Goal: Task Accomplishment & Management: Manage account settings

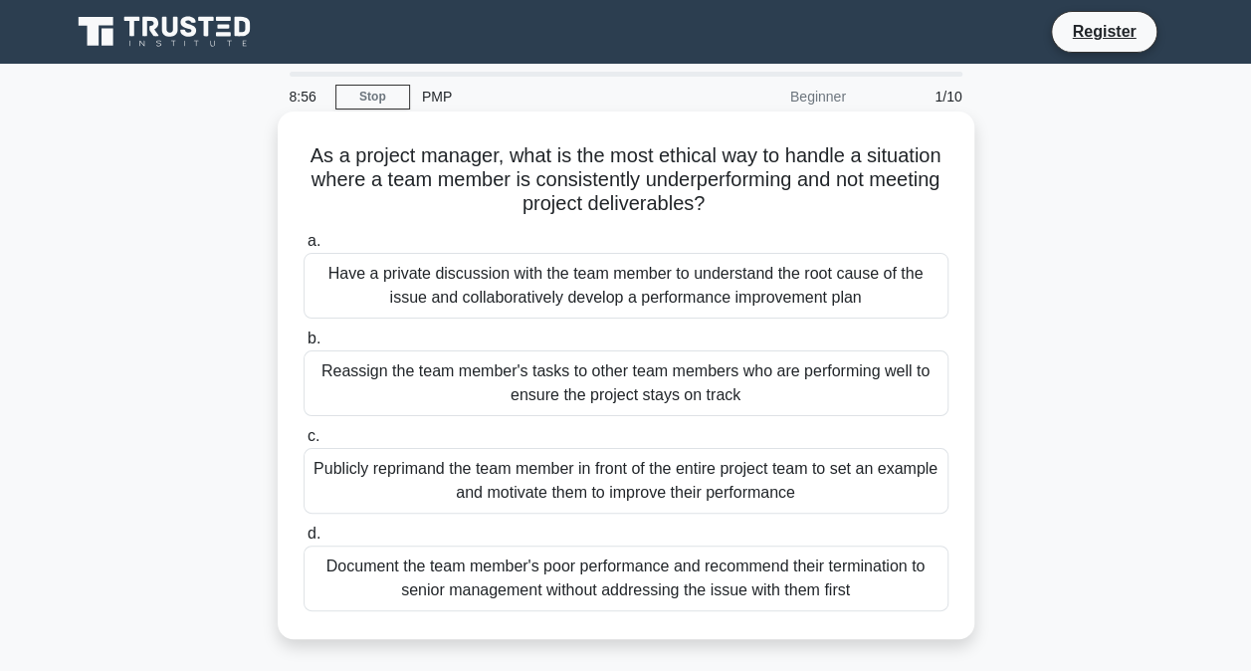
click at [478, 479] on div "Publicly reprimand the team member in front of the entire project team to set a…" at bounding box center [626, 481] width 645 height 66
click at [304, 443] on input "c. Publicly reprimand the team member in front of the entire project team to se…" at bounding box center [304, 436] width 0 height 13
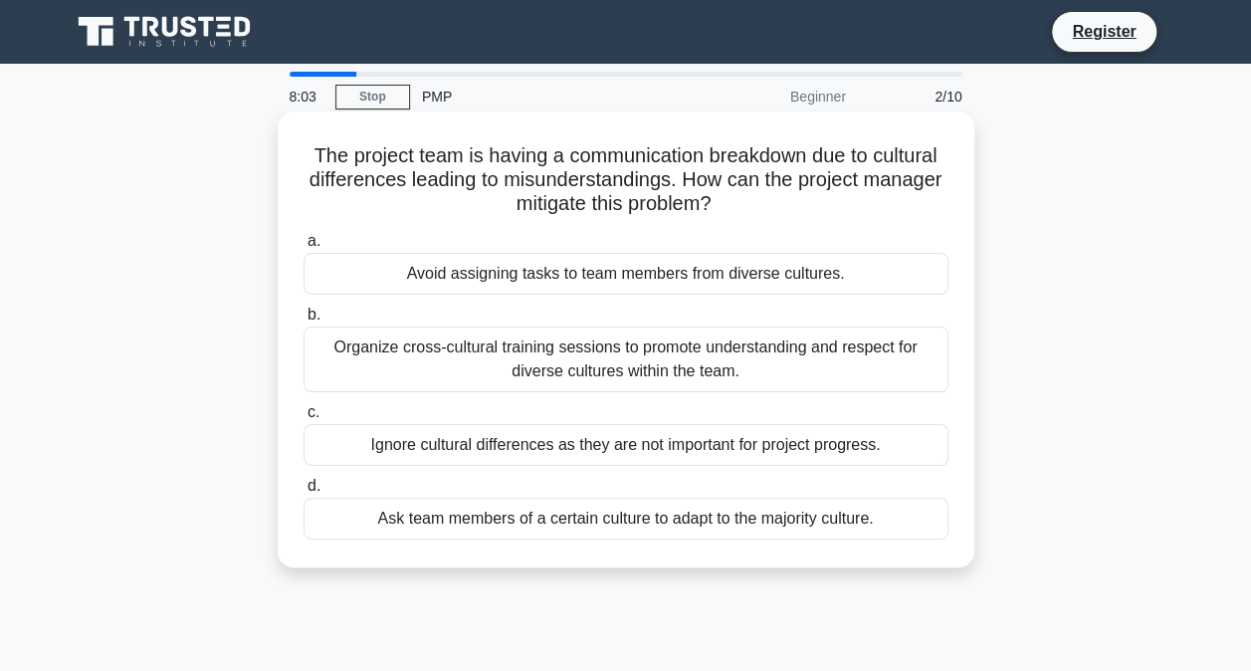
click at [454, 365] on div "Organize cross-cultural training sessions to promote understanding and respect …" at bounding box center [626, 359] width 645 height 66
click at [304, 321] on input "b. Organize cross-cultural training sessions to promote understanding and respe…" at bounding box center [304, 314] width 0 height 13
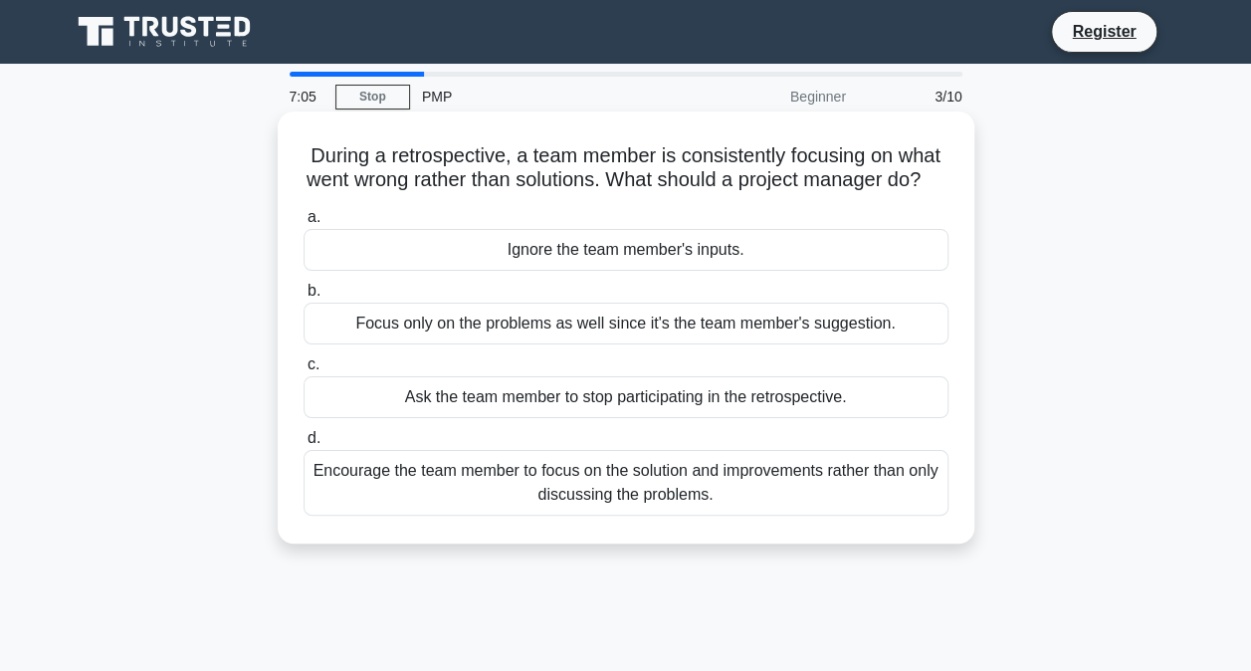
click at [520, 494] on div "Encourage the team member to focus on the solution and improvements rather than…" at bounding box center [626, 483] width 645 height 66
click at [304, 445] on input "d. Encourage the team member to focus on the solution and improvements rather t…" at bounding box center [304, 438] width 0 height 13
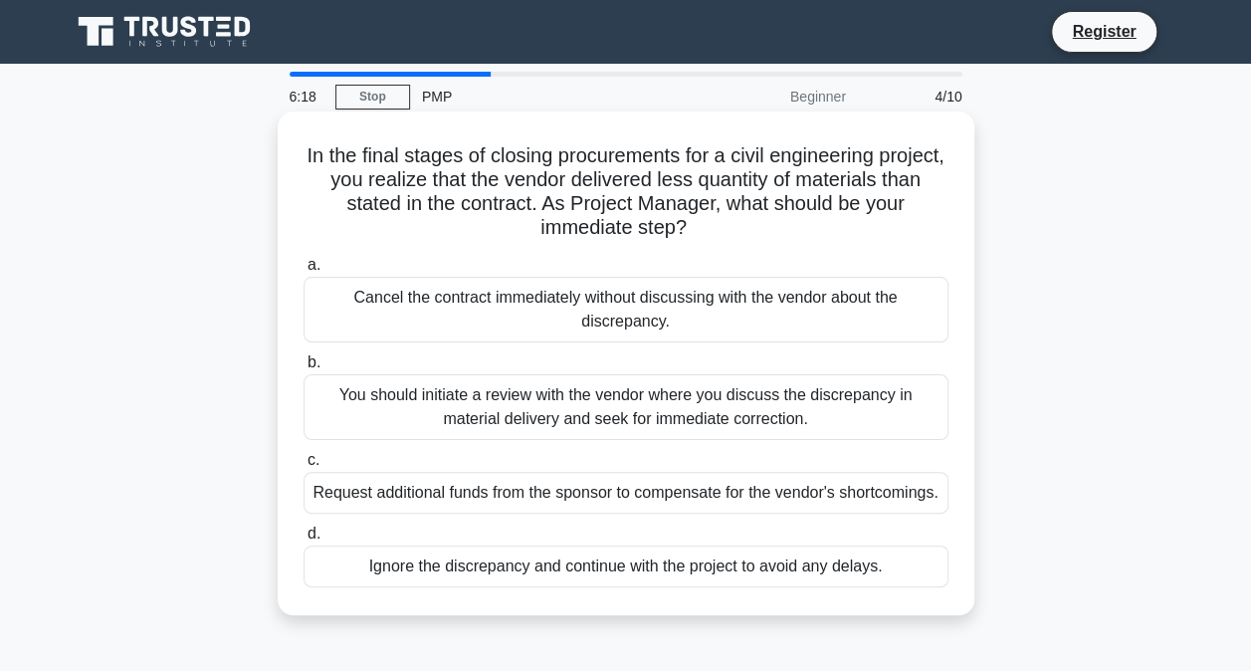
click at [488, 403] on div "You should initiate a review with the vendor where you discuss the discrepancy …" at bounding box center [626, 407] width 645 height 66
click at [304, 369] on input "b. You should initiate a review with the vendor where you discuss the discrepan…" at bounding box center [304, 362] width 0 height 13
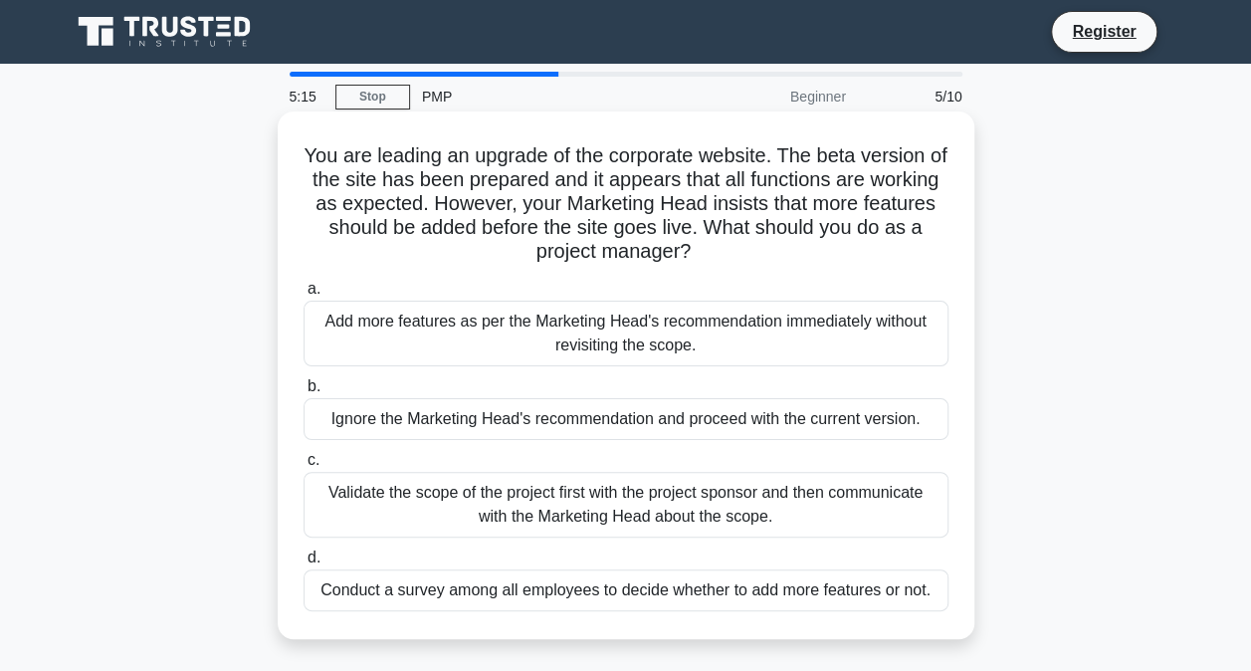
click at [470, 328] on div "Add more features as per the Marketing Head's recommendation immediately withou…" at bounding box center [626, 334] width 645 height 66
click at [304, 296] on input "a. Add more features as per the Marketing Head's recommendation immediately wit…" at bounding box center [304, 289] width 0 height 13
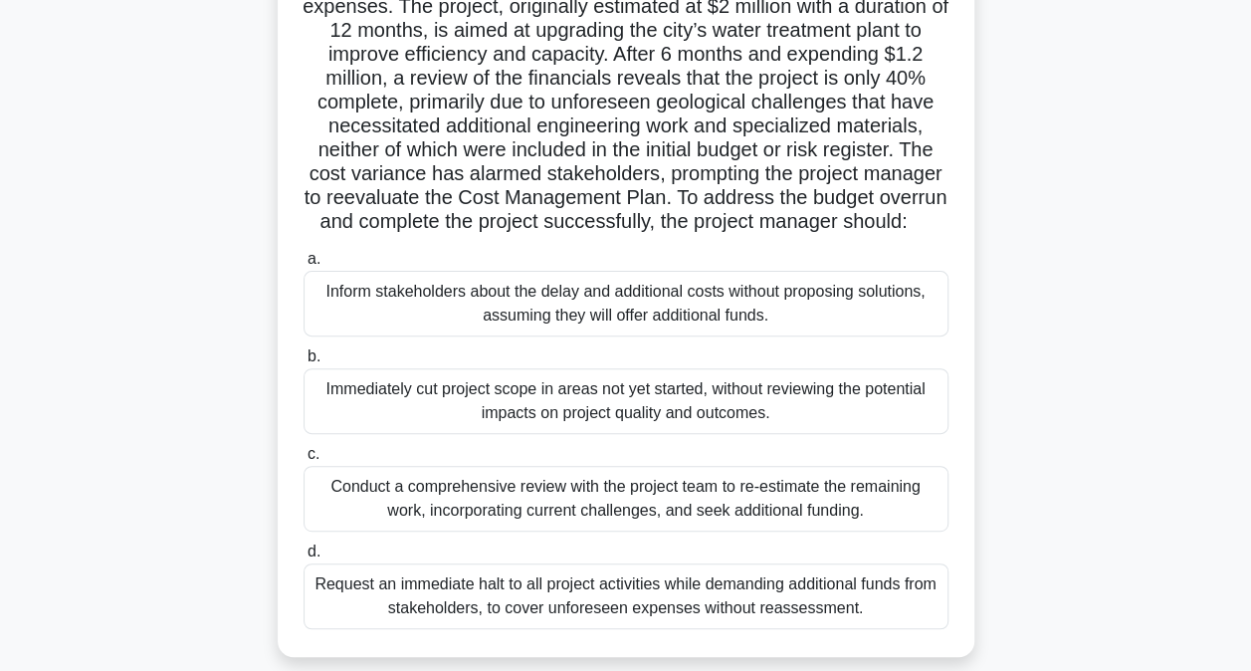
scroll to position [199, 0]
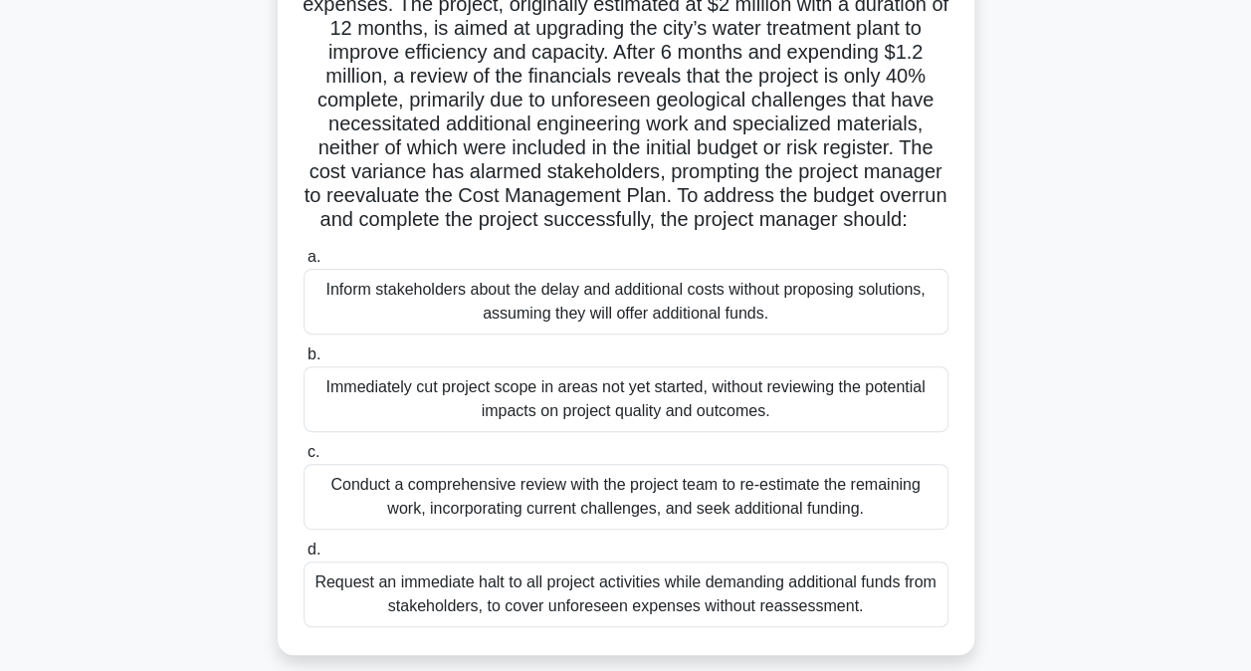
click at [426, 328] on div "Inform stakeholders about the delay and additional costs without proposing solu…" at bounding box center [626, 302] width 645 height 66
click at [304, 264] on input "a. Inform stakeholders about the delay and additional costs without proposing s…" at bounding box center [304, 257] width 0 height 13
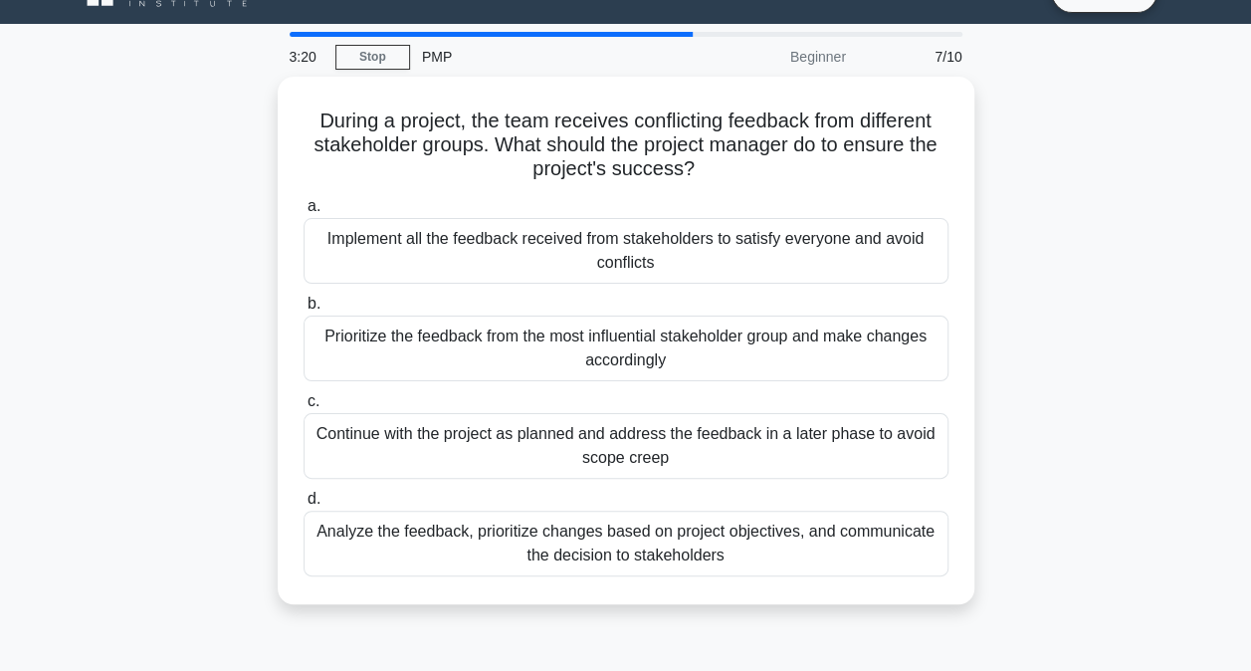
scroll to position [0, 0]
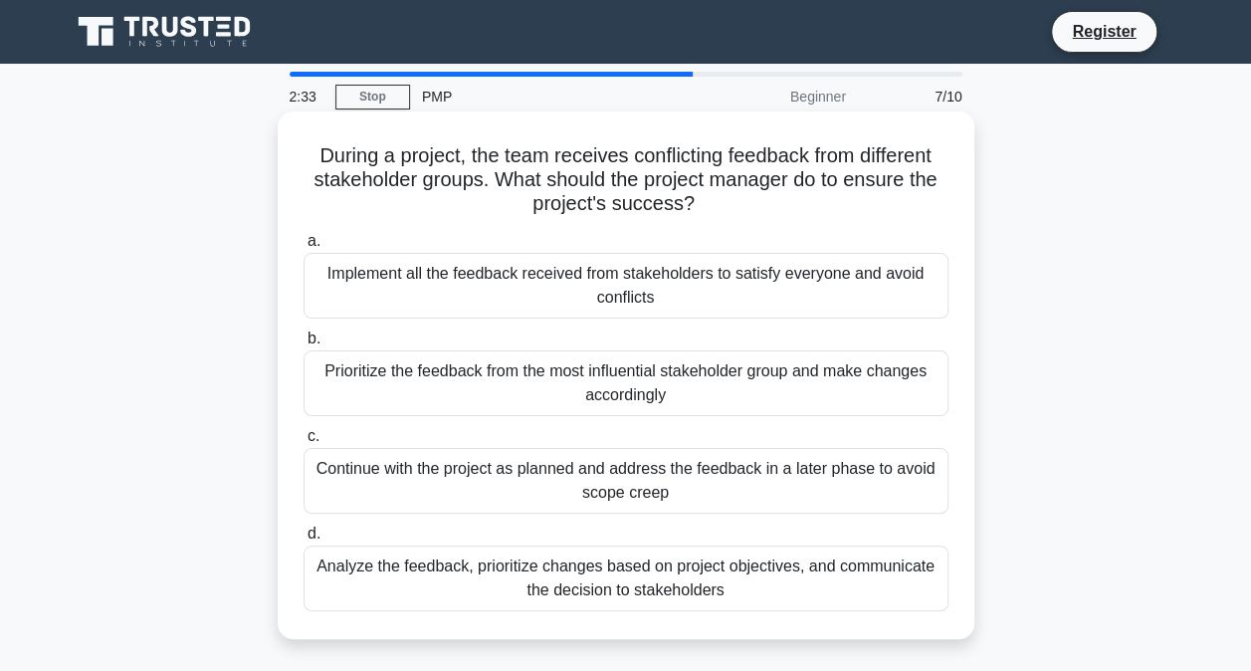
click at [444, 555] on div "Analyze the feedback, prioritize changes based on project objectives, and commu…" at bounding box center [626, 578] width 645 height 66
click at [304, 540] on input "d. Analyze the feedback, prioritize changes based on project objectives, and co…" at bounding box center [304, 533] width 0 height 13
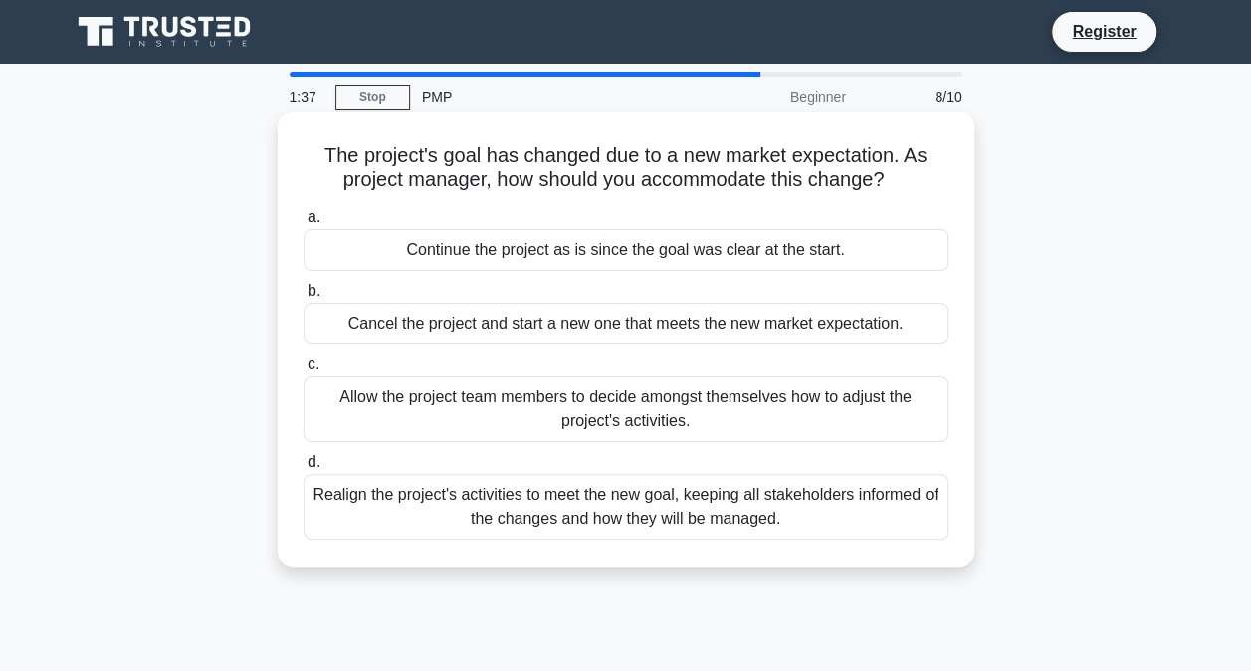
click at [529, 488] on div "Realign the project's activities to meet the new goal, keeping all stakeholders…" at bounding box center [626, 507] width 645 height 66
click at [304, 469] on input "d. Realign the project's activities to meet the new goal, keeping all stakehold…" at bounding box center [304, 462] width 0 height 13
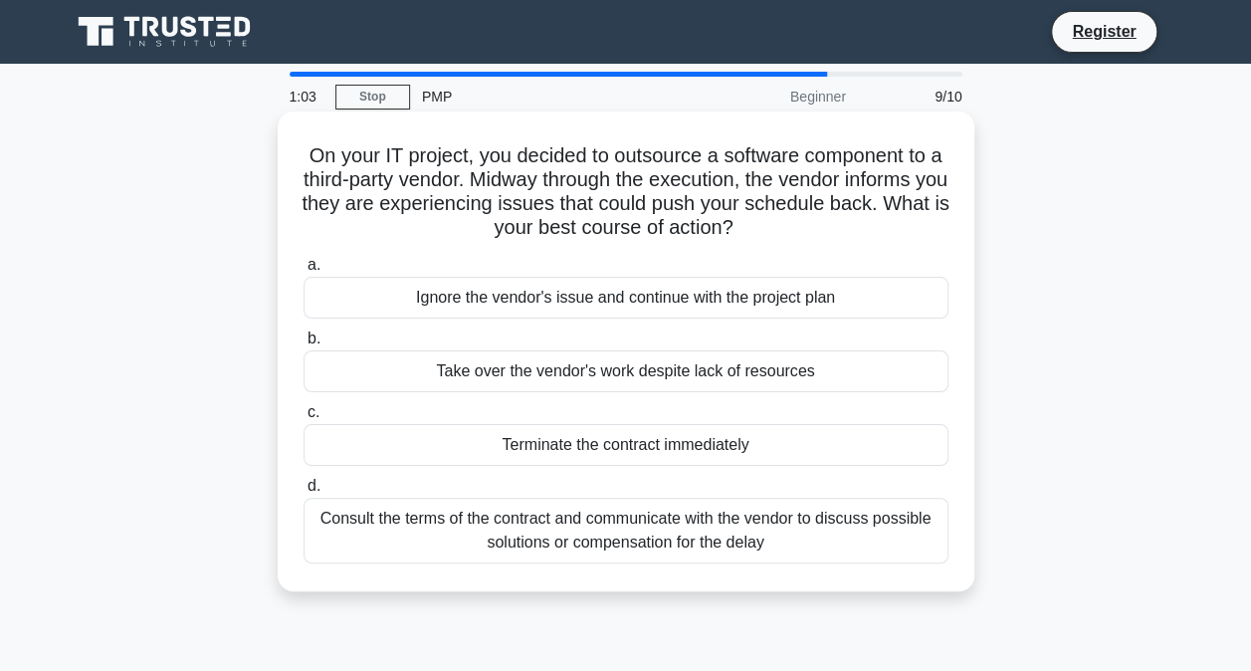
click at [567, 537] on div "Consult the terms of the contract and communicate with the vendor to discuss po…" at bounding box center [626, 531] width 645 height 66
click at [304, 493] on input "d. Consult the terms of the contract and communicate with the vendor to discuss…" at bounding box center [304, 486] width 0 height 13
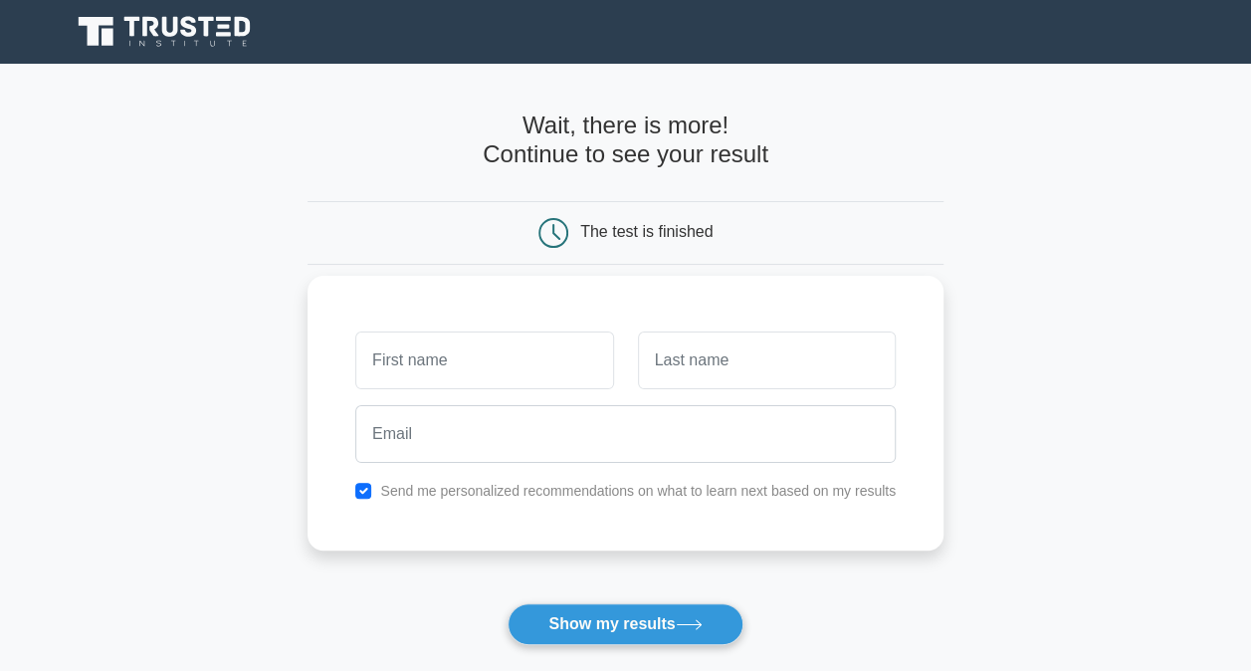
click at [475, 368] on input "text" at bounding box center [484, 360] width 258 height 58
type input "s"
type input "Sekha"
click at [712, 353] on input "text" at bounding box center [767, 360] width 258 height 58
type input "Doweriz"
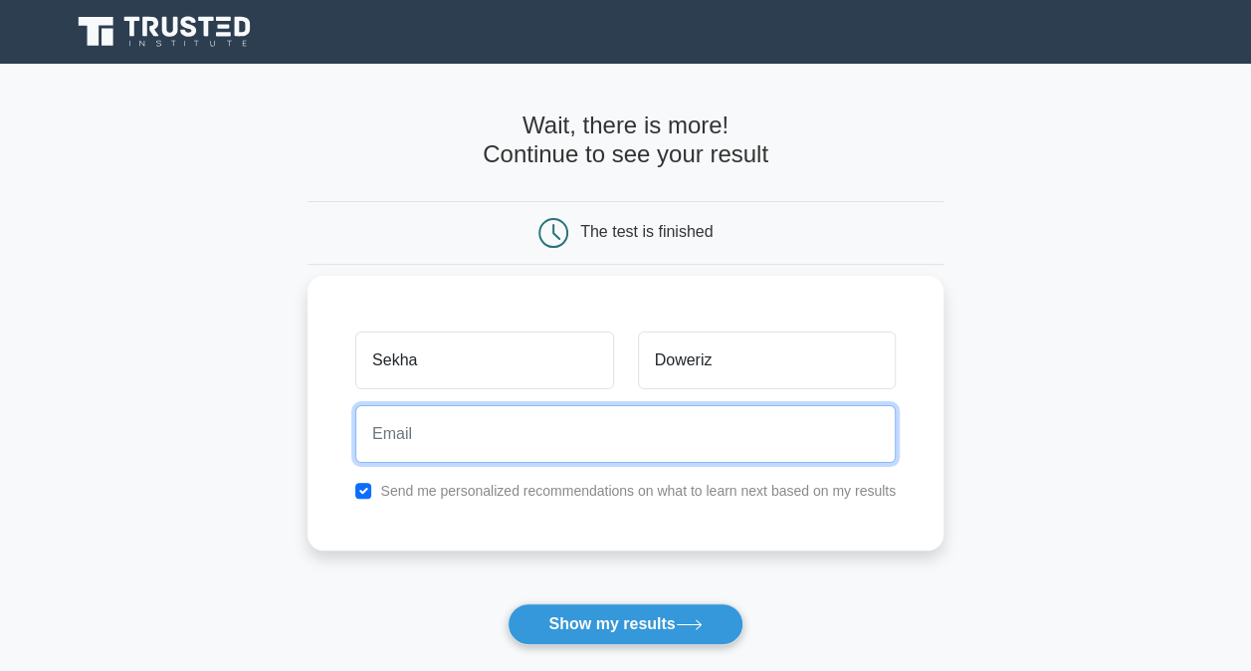
click at [603, 434] on input "email" at bounding box center [625, 434] width 540 height 58
click at [500, 435] on input "sekhadoweriz @g mail.com" at bounding box center [625, 434] width 540 height 58
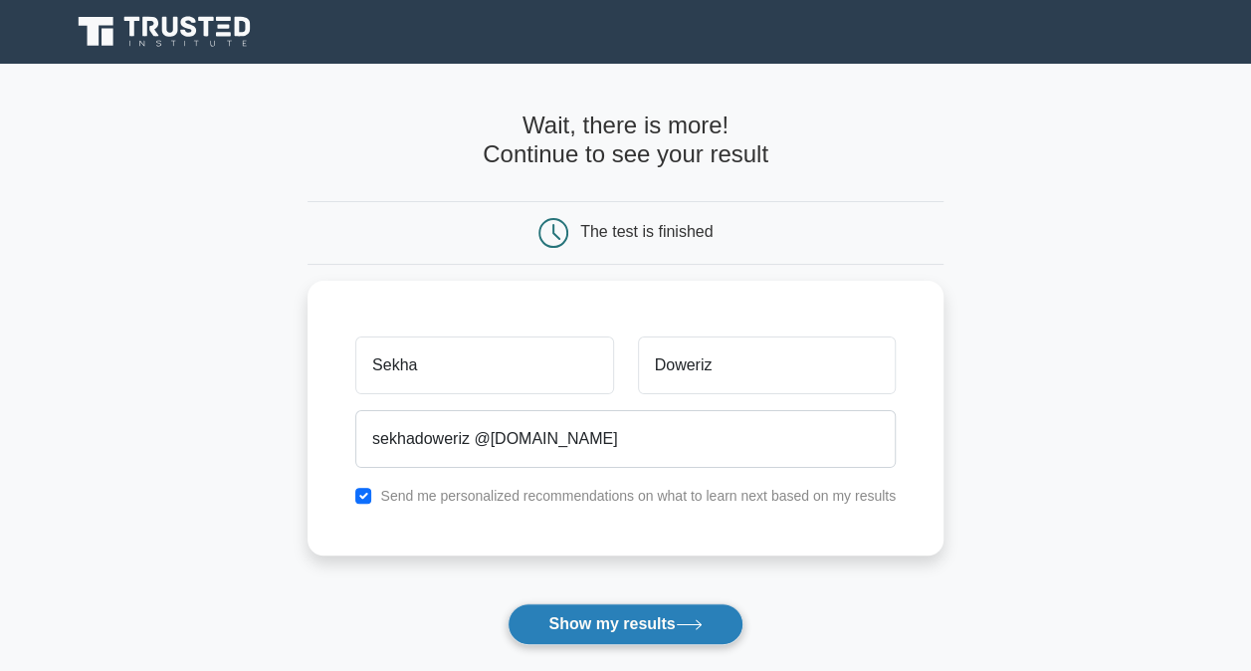
click at [529, 618] on button "Show my results" at bounding box center [625, 624] width 235 height 42
click at [607, 610] on button "Show my results" at bounding box center [625, 624] width 235 height 42
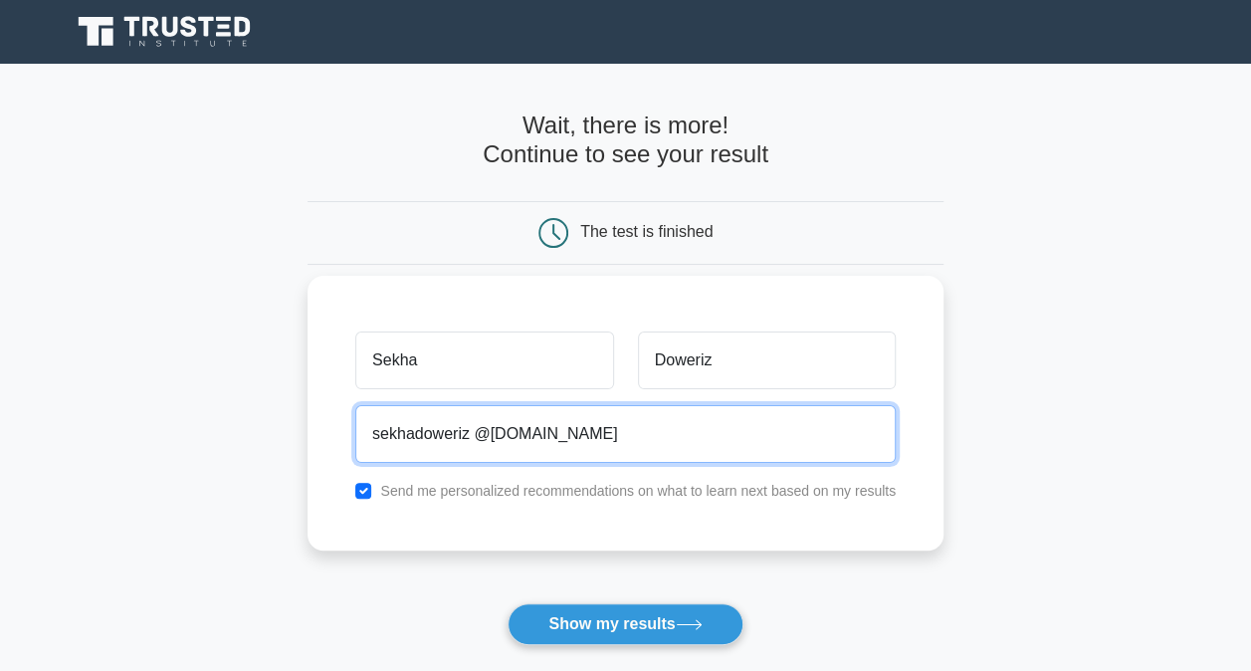
click at [486, 436] on input "sekhadoweriz @g-mail.com" at bounding box center [625, 434] width 540 height 58
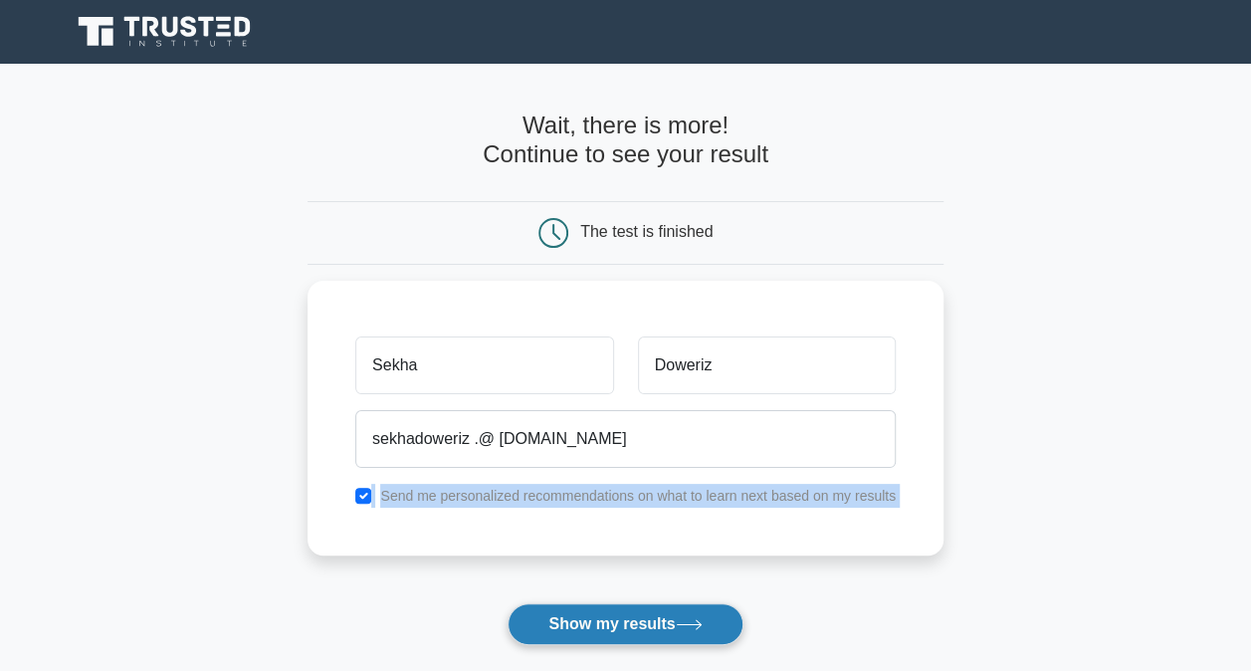
drag, startPoint x: 300, startPoint y: 495, endPoint x: 595, endPoint y: 612, distance: 318.0
click at [595, 612] on main "Wait, there is more! Continue to see your result The test is finished Sekha Dow…" at bounding box center [625, 422] width 1251 height 716
drag, startPoint x: 595, startPoint y: 612, endPoint x: 586, endPoint y: 621, distance: 12.7
click at [586, 621] on button "Show my results" at bounding box center [625, 624] width 235 height 42
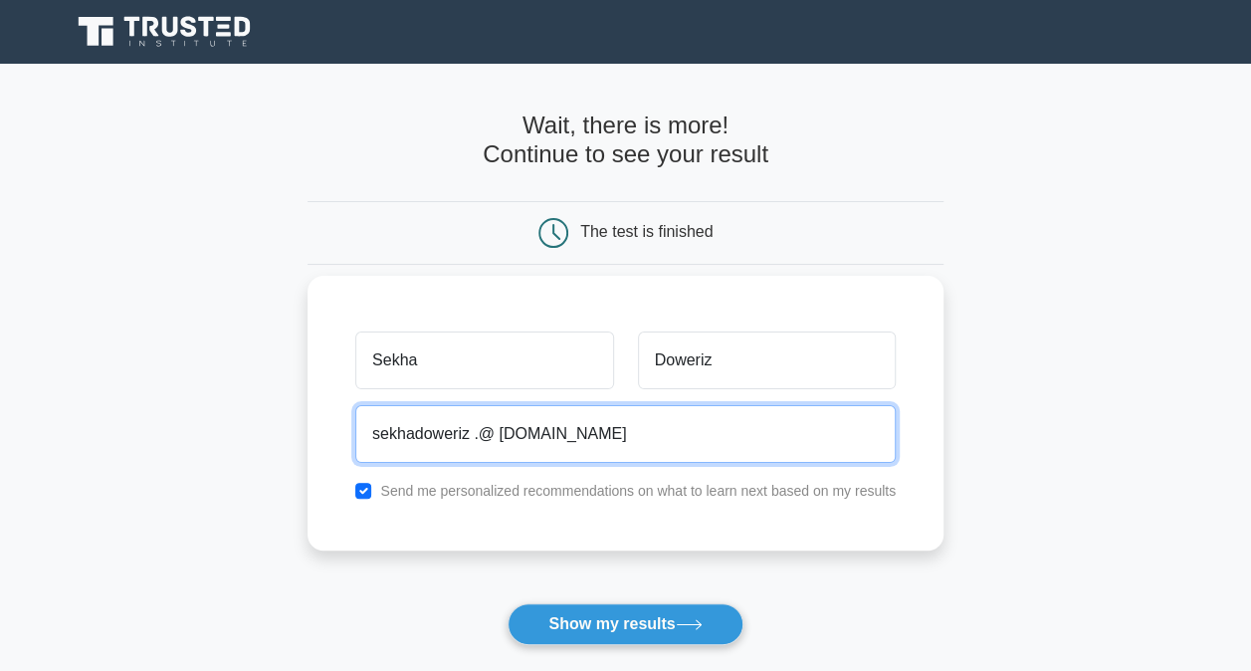
click at [476, 434] on input "sekhadoweriz .@ g-mail.com" at bounding box center [625, 434] width 540 height 58
click at [476, 434] on input "sekhadoweriz @ g-mail.com" at bounding box center [625, 434] width 540 height 58
click at [487, 434] on input "sekhadoweriz@ g-mail.com" at bounding box center [625, 434] width 540 height 58
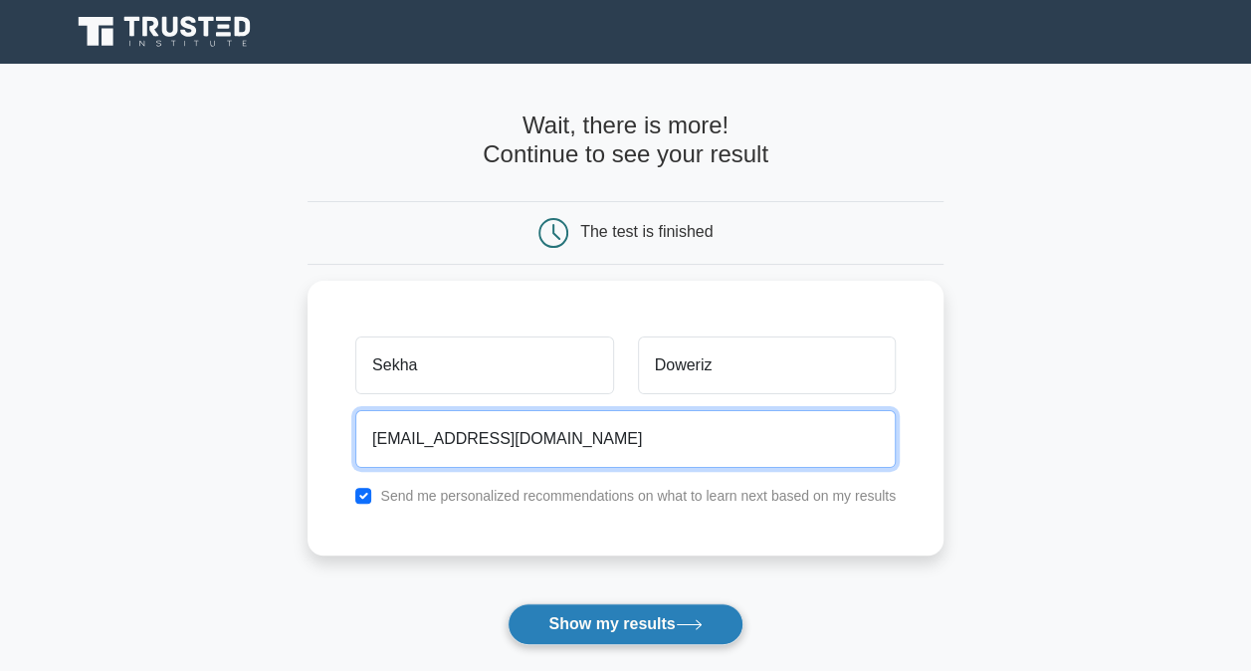
type input "[EMAIL_ADDRESS][DOMAIN_NAME]"
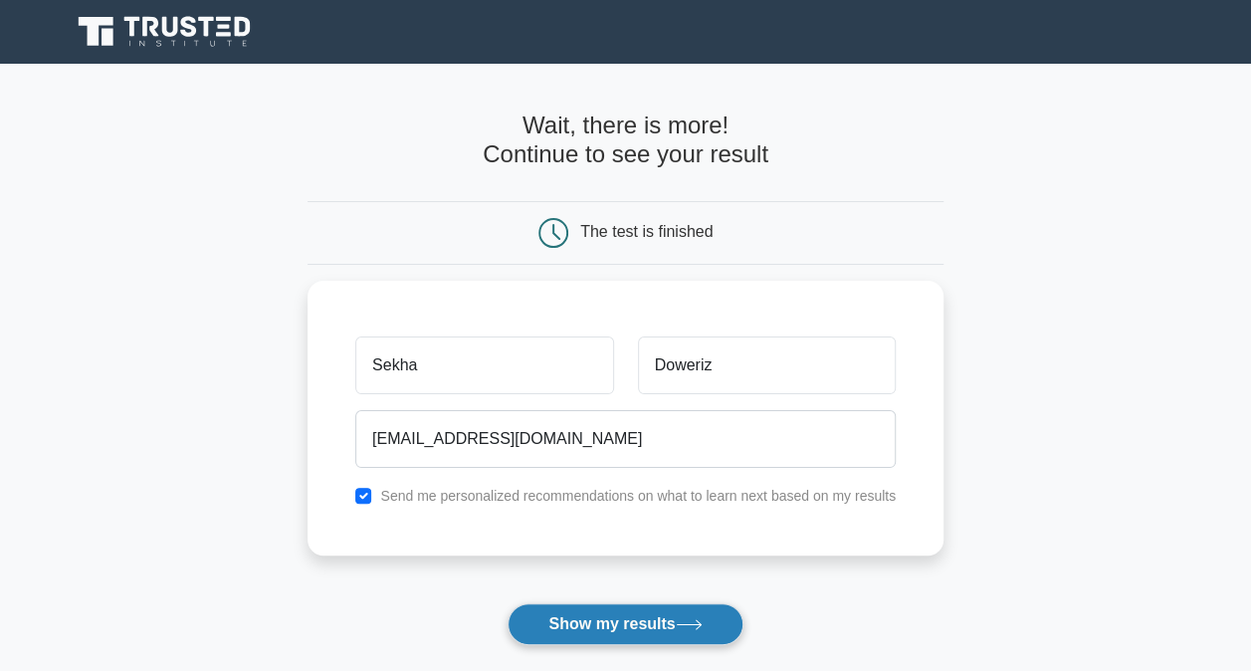
click at [561, 619] on button "Show my results" at bounding box center [625, 624] width 235 height 42
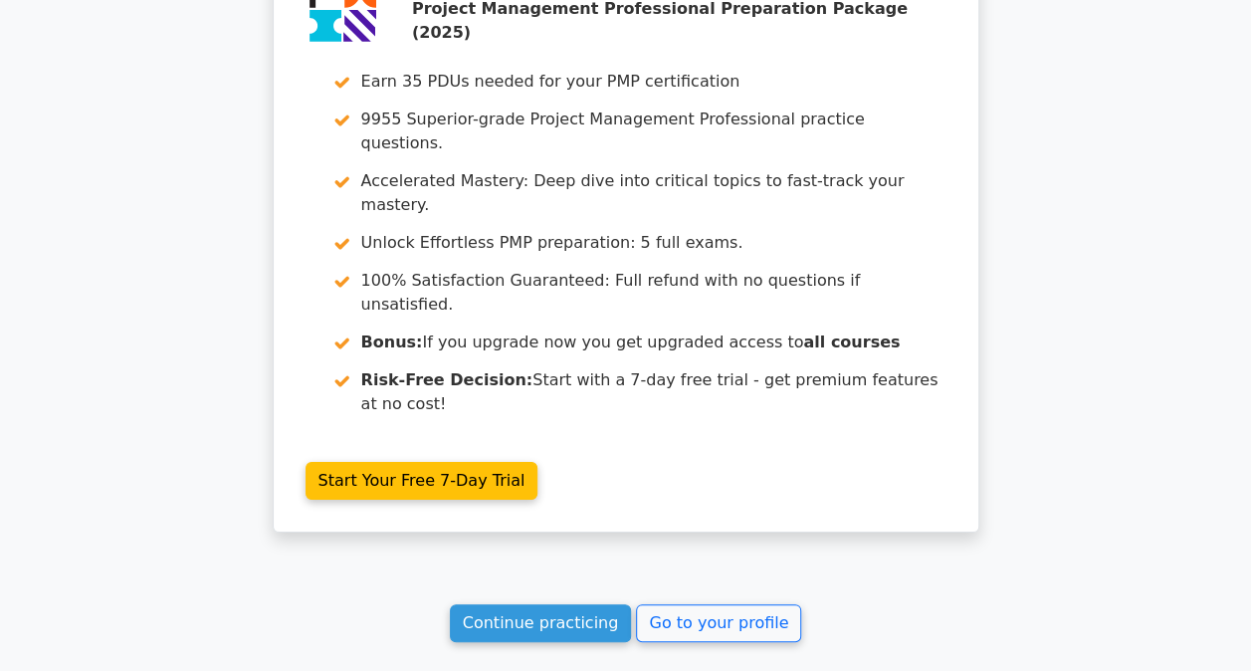
scroll to position [3677, 0]
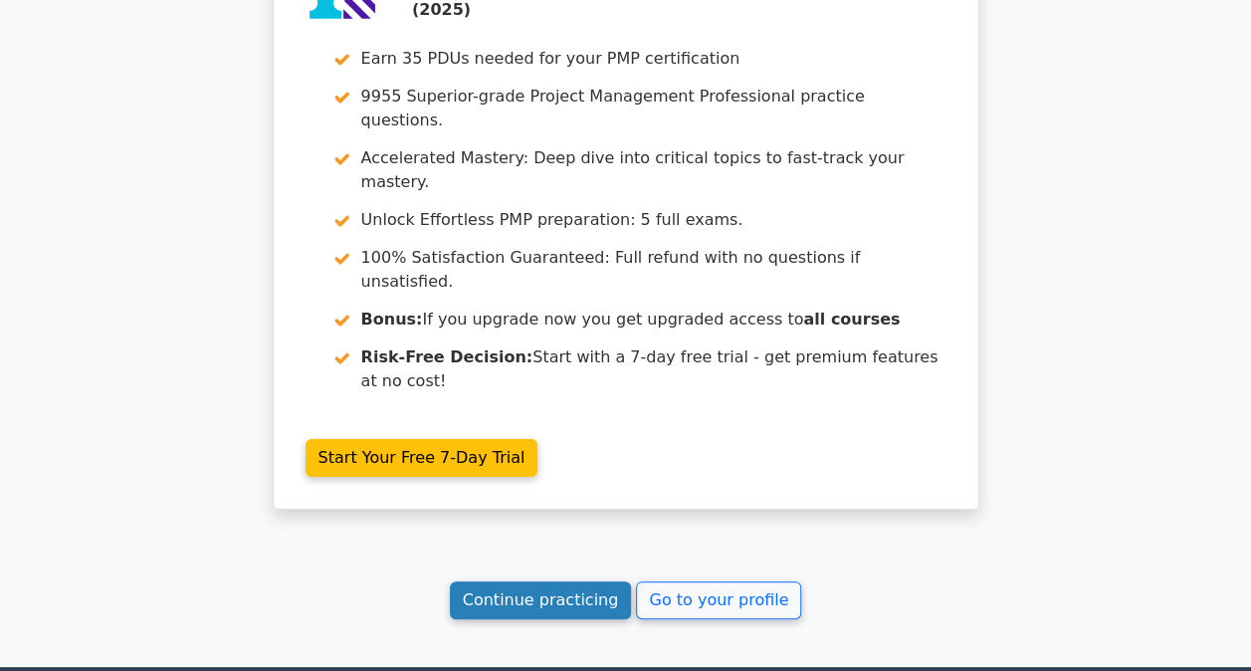
click at [586, 581] on link "Continue practicing" at bounding box center [541, 600] width 182 height 38
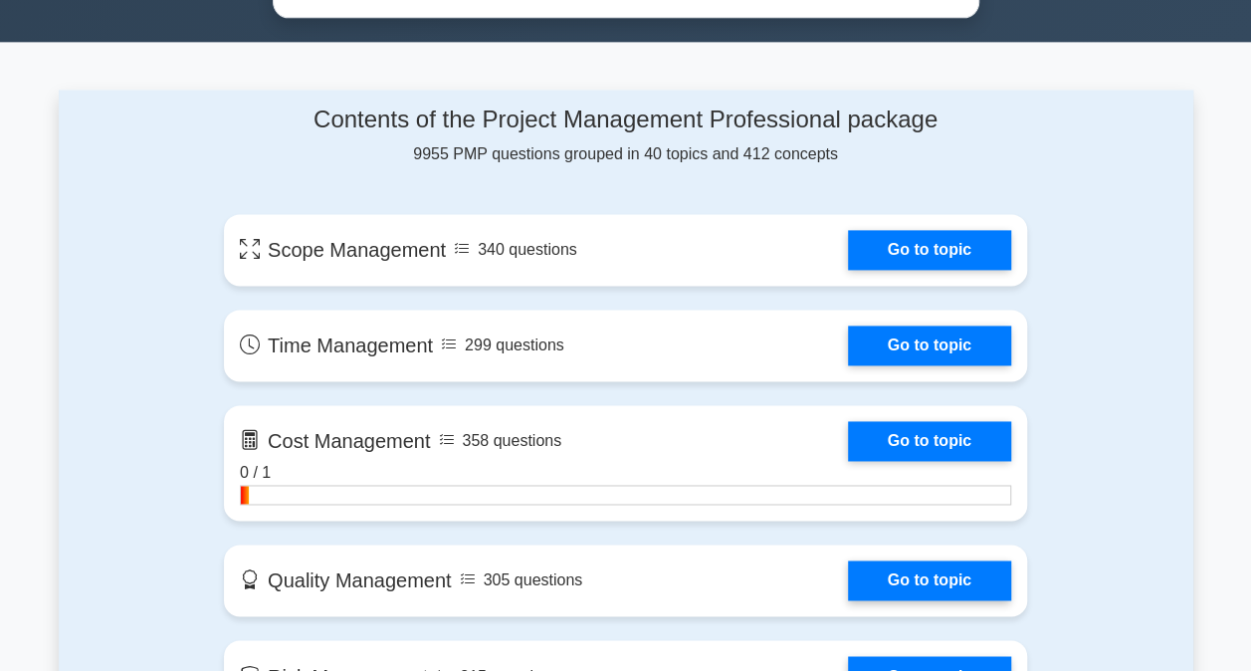
scroll to position [1314, 0]
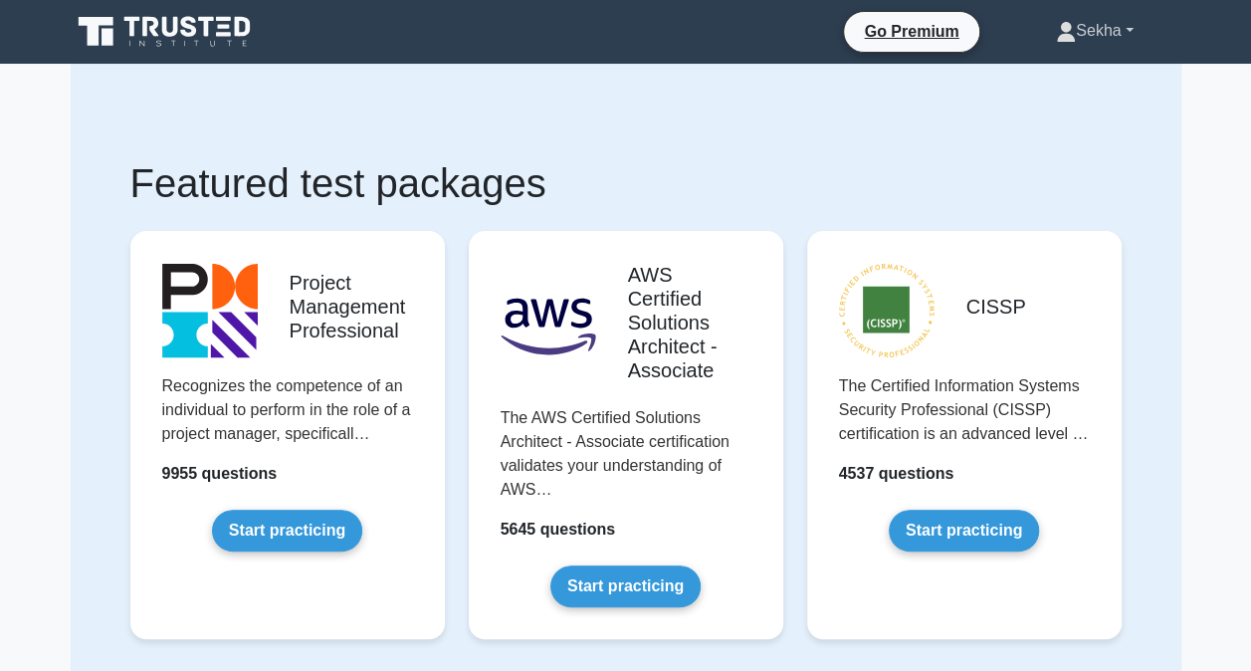
click at [1122, 30] on link "Sekha" at bounding box center [1094, 31] width 172 height 40
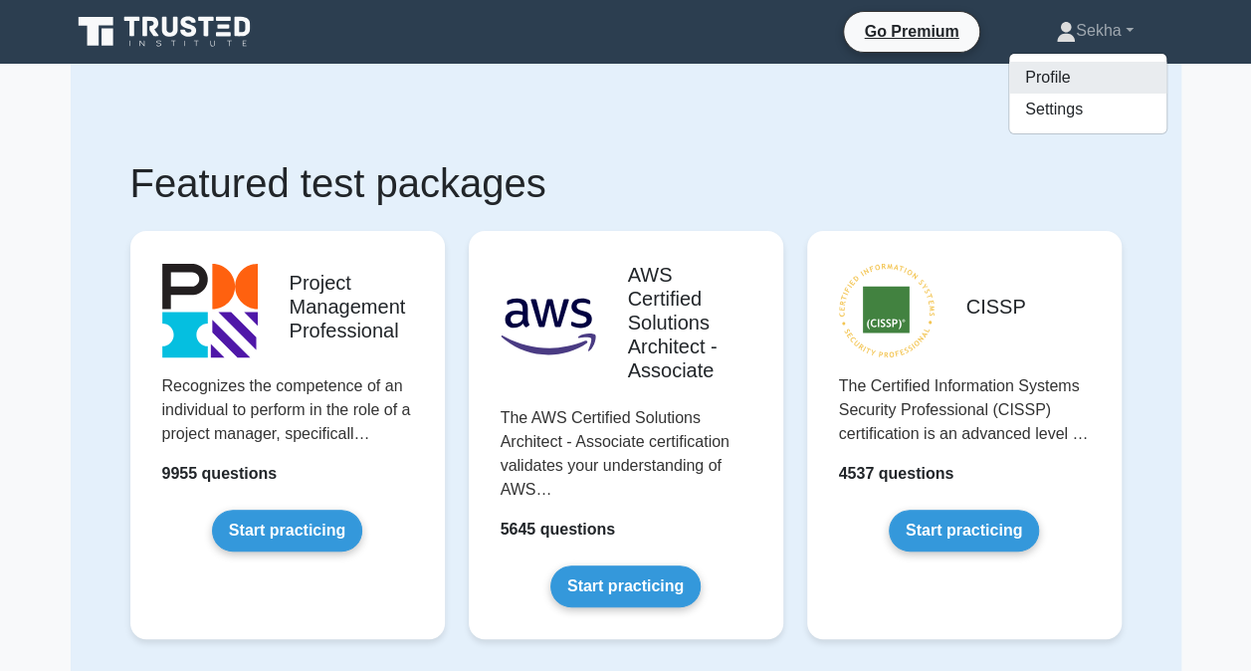
click at [1075, 82] on link "Profile" at bounding box center [1087, 78] width 157 height 32
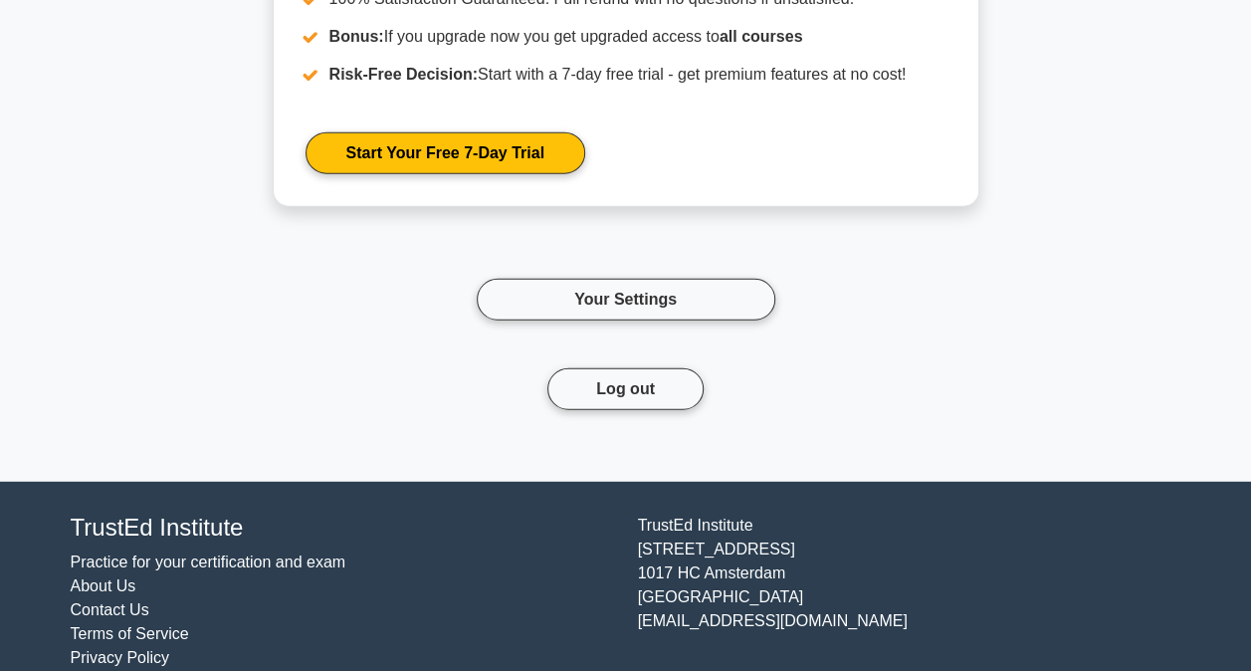
scroll to position [2484, 0]
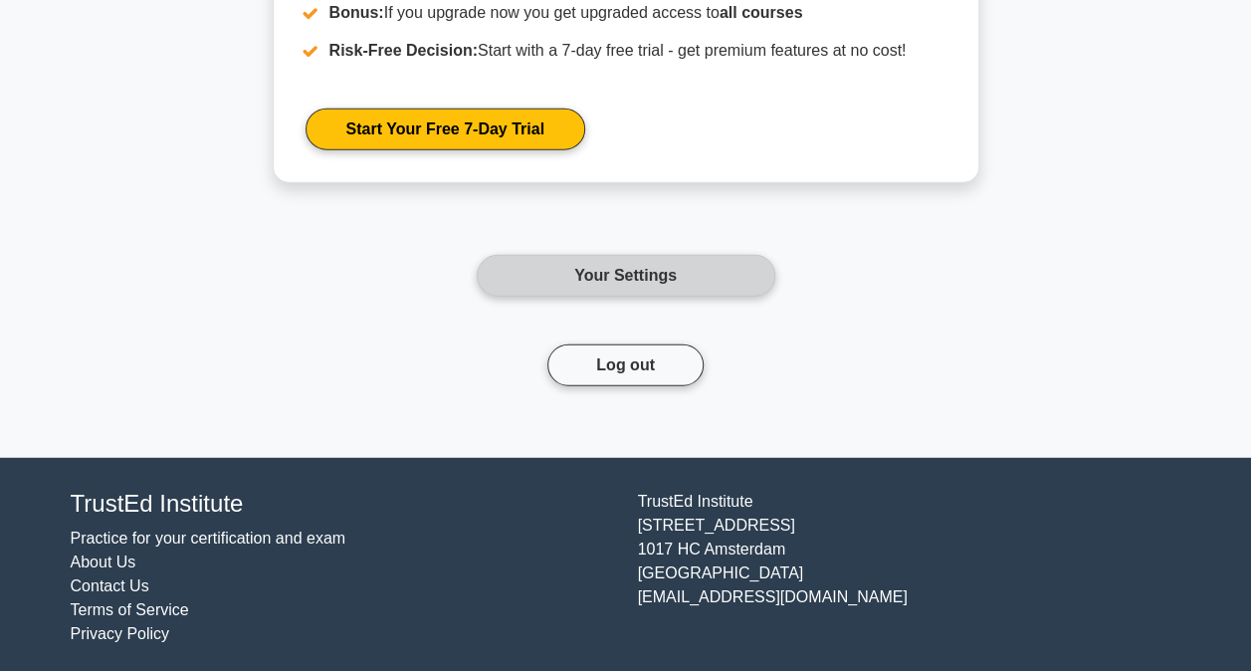
click at [692, 273] on link "Your Settings" at bounding box center [626, 276] width 299 height 42
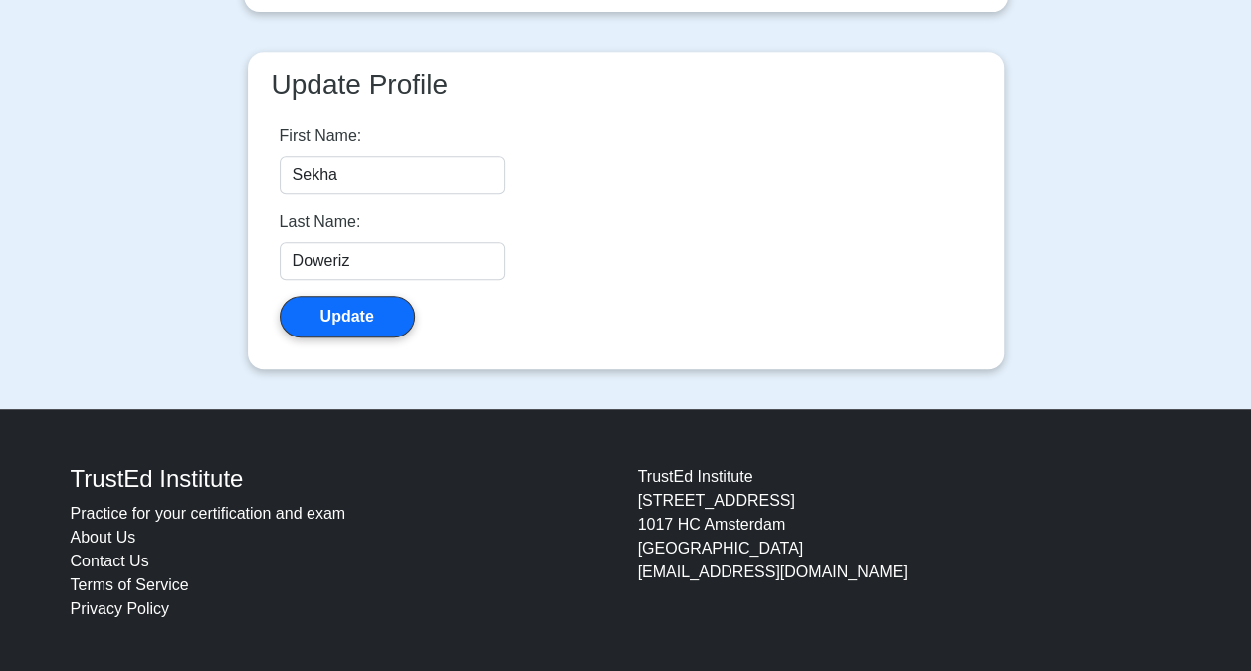
scroll to position [448, 0]
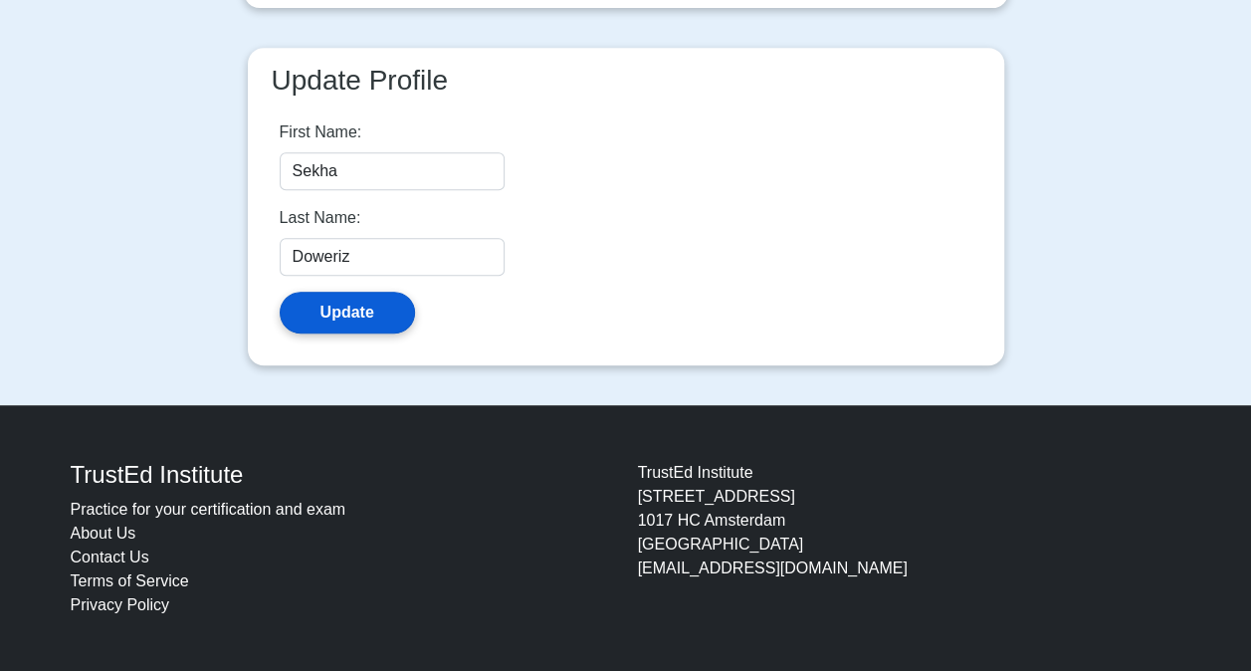
click at [370, 313] on button "Update" at bounding box center [347, 313] width 135 height 42
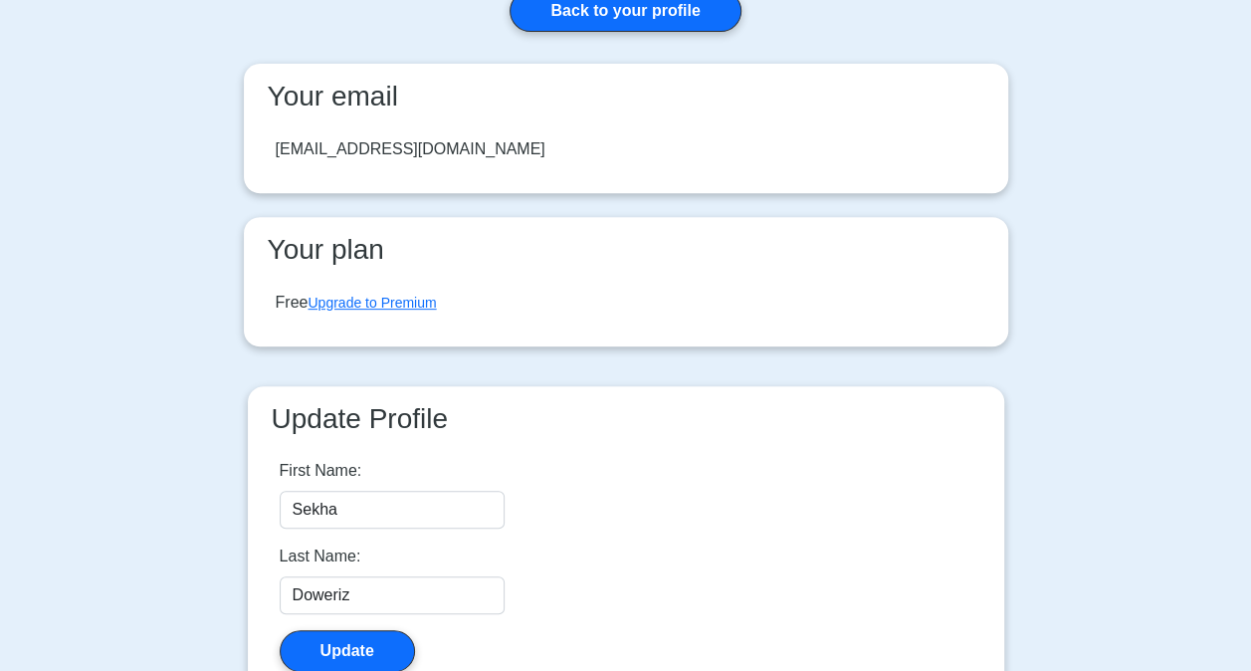
scroll to position [239, 0]
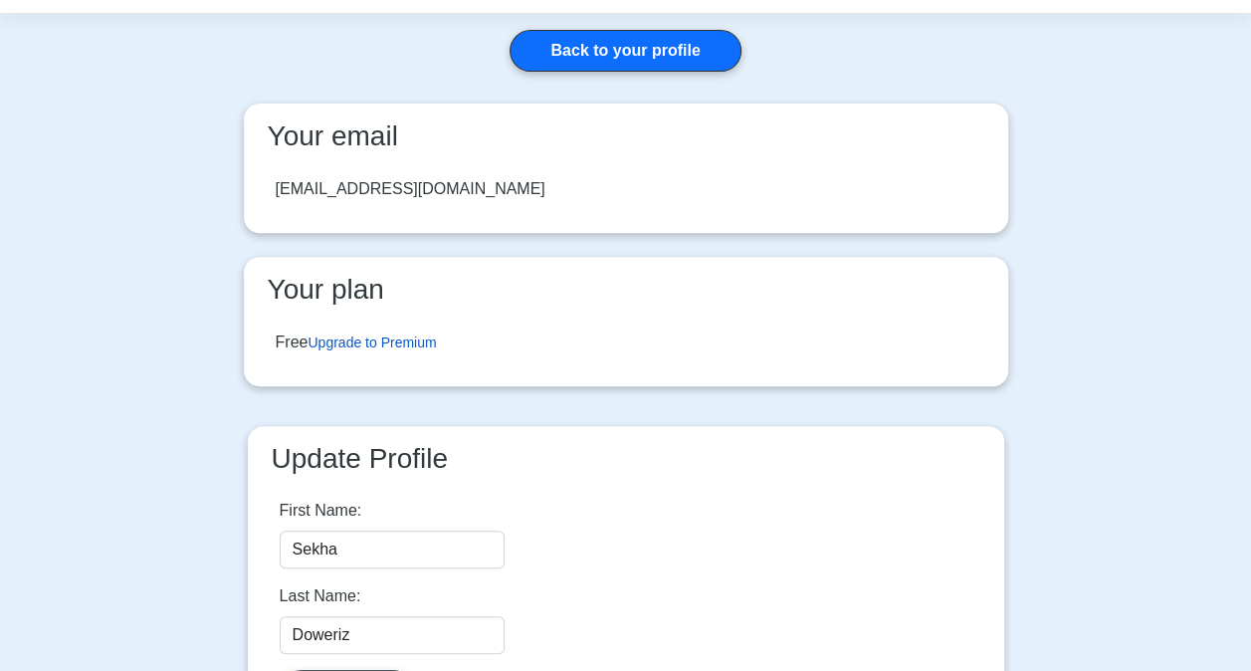
click at [372, 336] on link "Upgrade to Premium" at bounding box center [371, 342] width 128 height 16
